Goal: Information Seeking & Learning: Learn about a topic

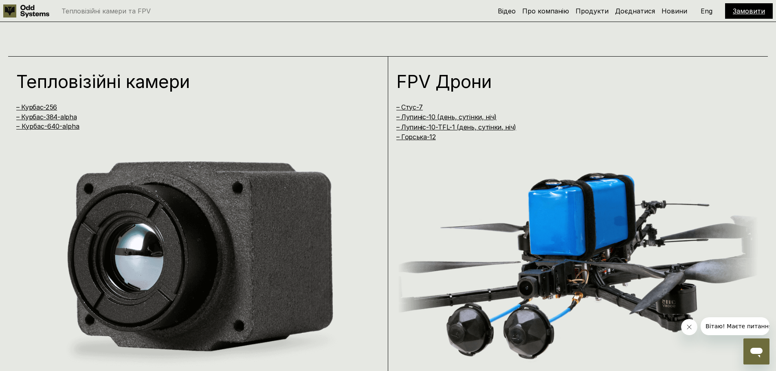
scroll to position [701, 0]
click at [30, 127] on link "– Курбас-640-alpha" at bounding box center [47, 127] width 63 height 8
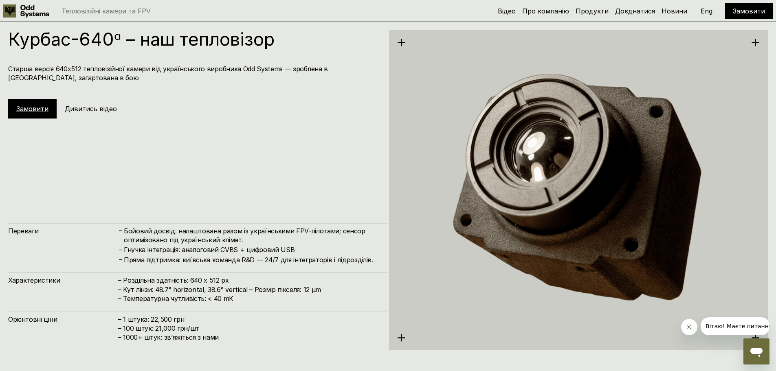
scroll to position [1854, 0]
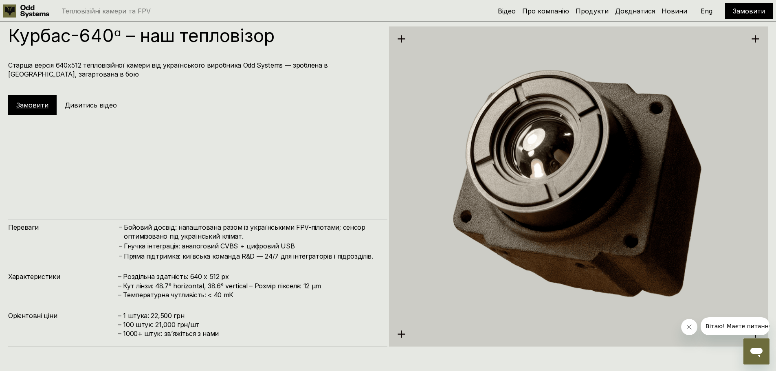
click at [80, 109] on h5 "Дивитись відео" at bounding box center [91, 105] width 52 height 9
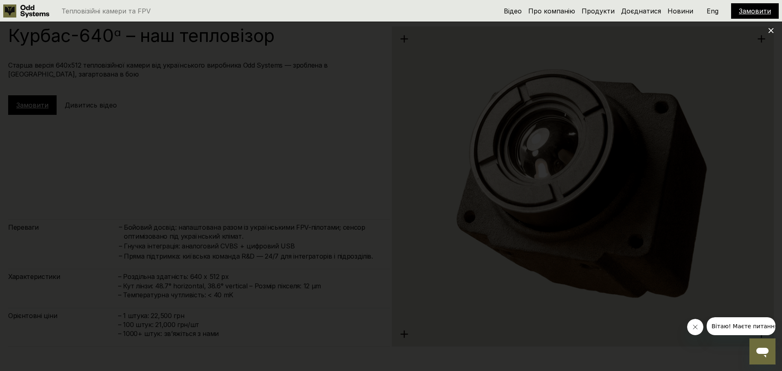
click at [769, 31] on icon at bounding box center [771, 31] width 6 height 6
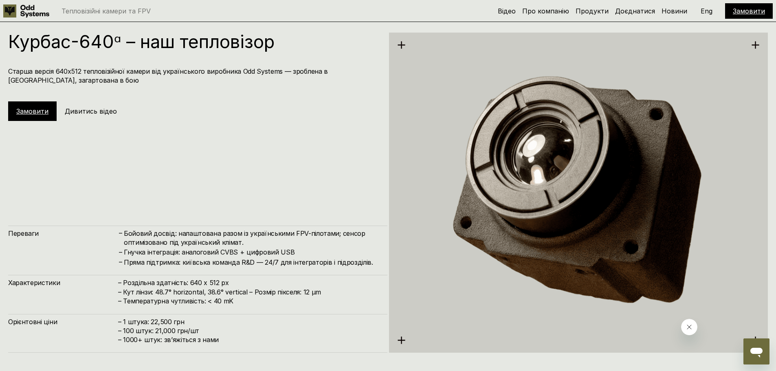
scroll to position [1849, 0]
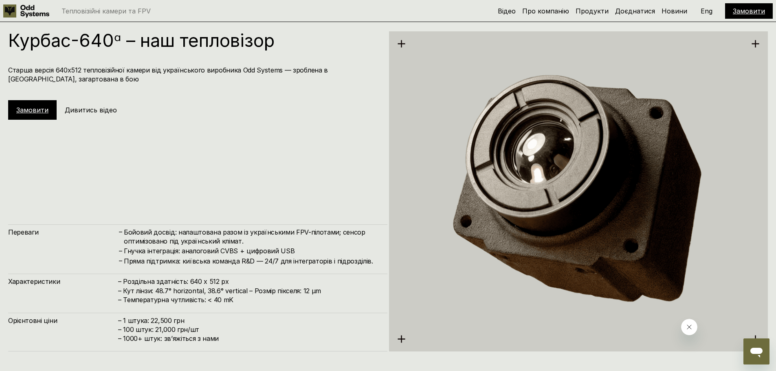
click at [400, 44] on img at bounding box center [578, 191] width 379 height 390
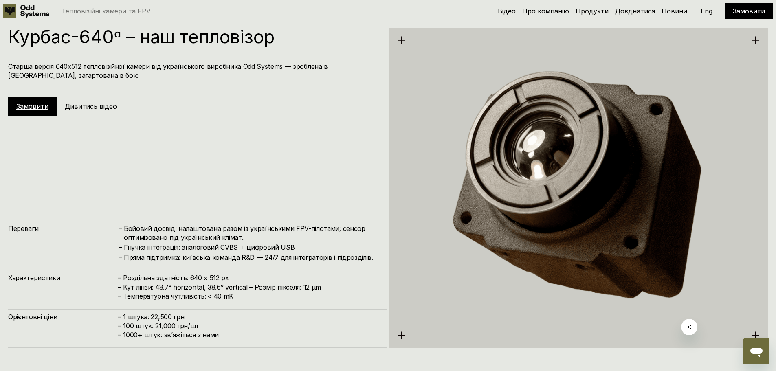
scroll to position [1851, 0]
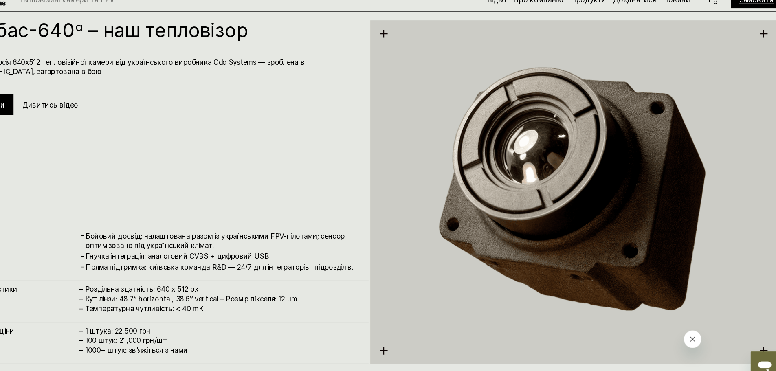
click at [400, 41] on img at bounding box center [578, 190] width 379 height 390
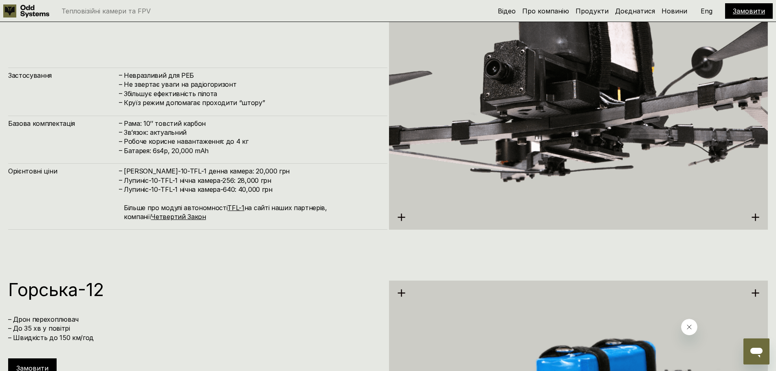
scroll to position [2847, 0]
